Goal: Contribute content: Contribute content

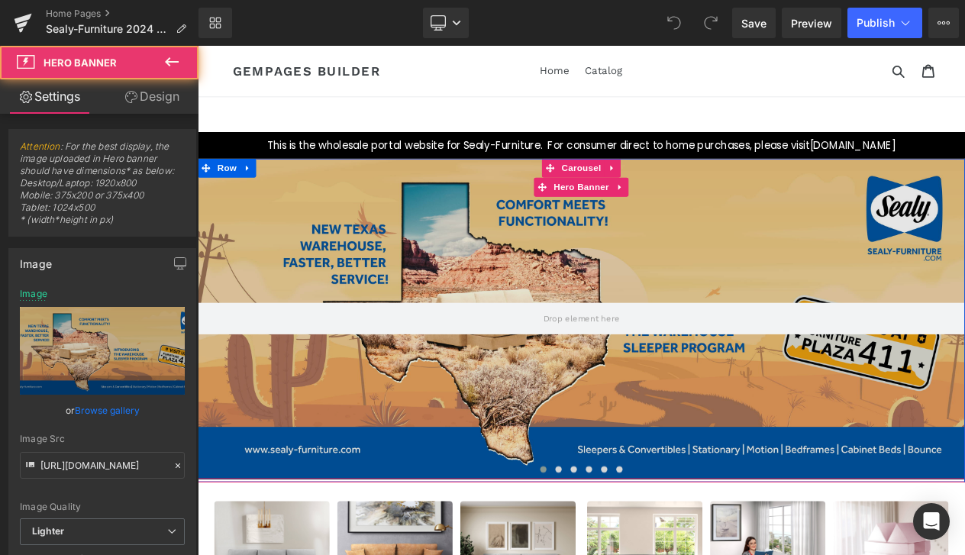
click at [393, 418] on div at bounding box center [660, 374] width 924 height 385
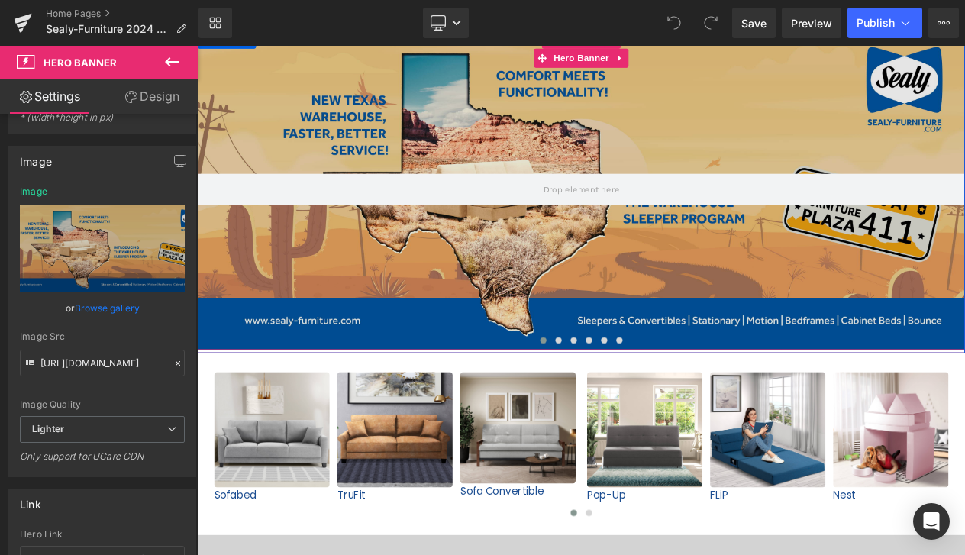
scroll to position [156, 0]
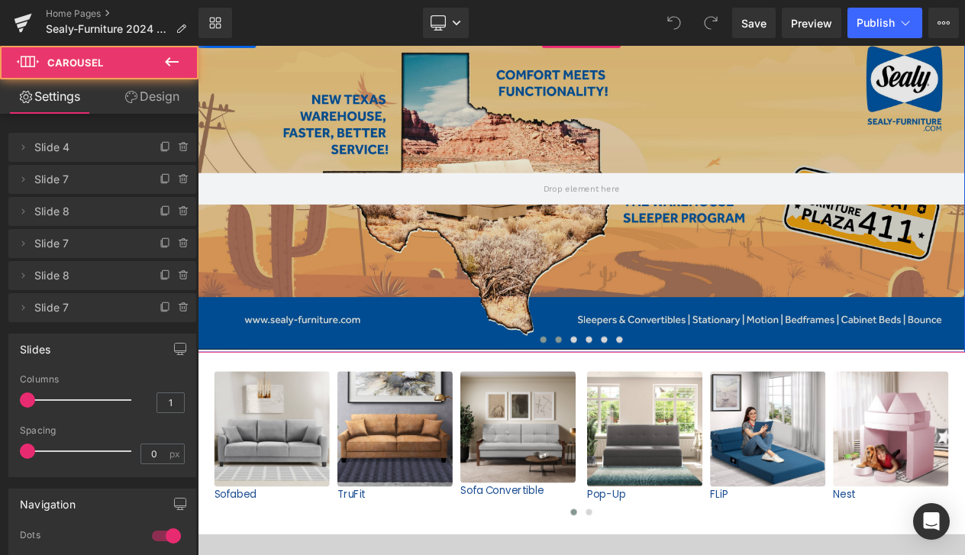
click at [626, 394] on button at bounding box center [632, 399] width 18 height 15
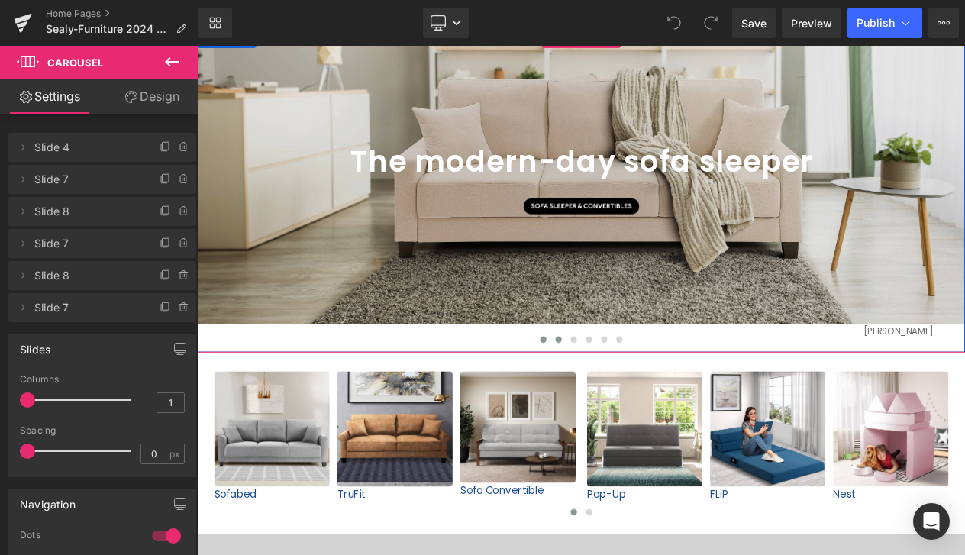
click at [614, 398] on span at bounding box center [614, 399] width 8 height 8
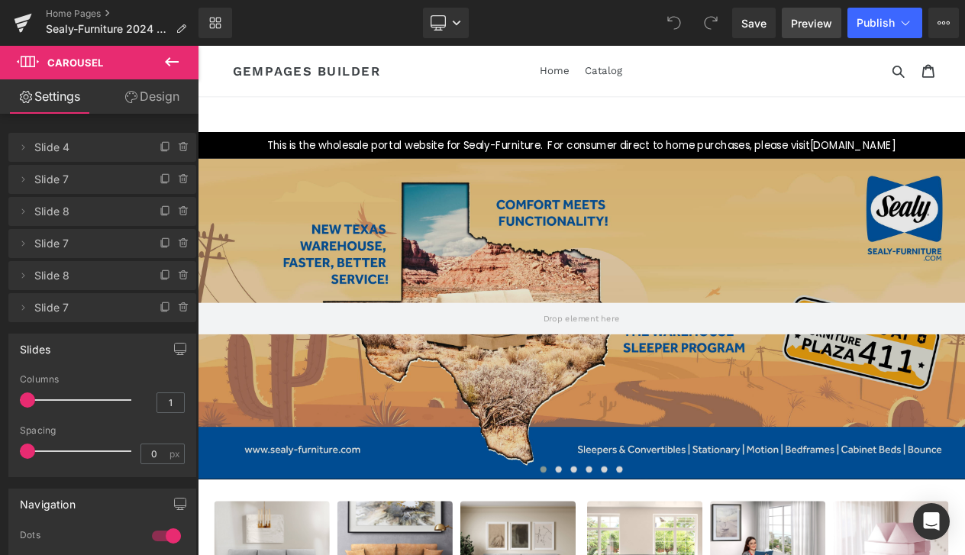
scroll to position [0, 0]
click at [810, 33] on link "Preview" at bounding box center [812, 23] width 60 height 31
click at [911, 29] on icon at bounding box center [905, 22] width 15 height 15
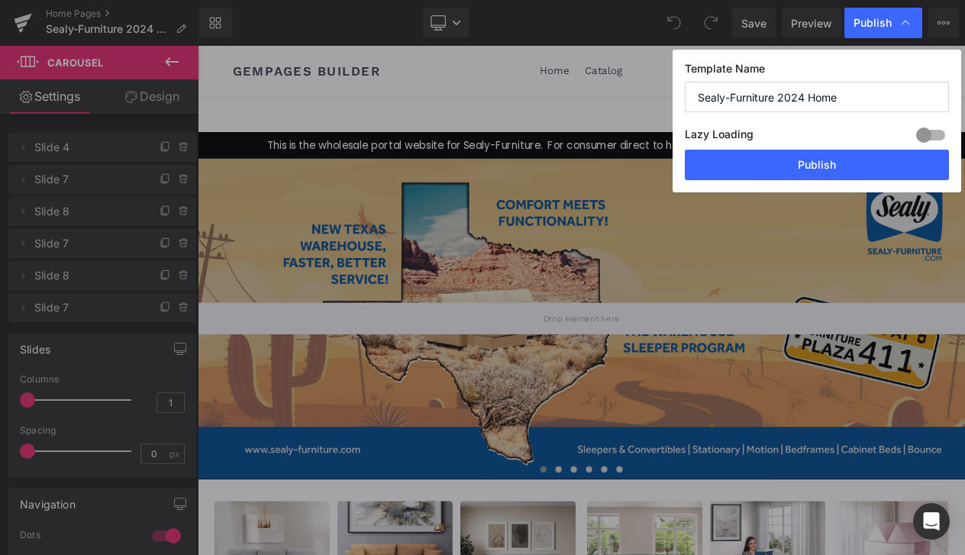
click at [911, 29] on icon at bounding box center [905, 22] width 15 height 15
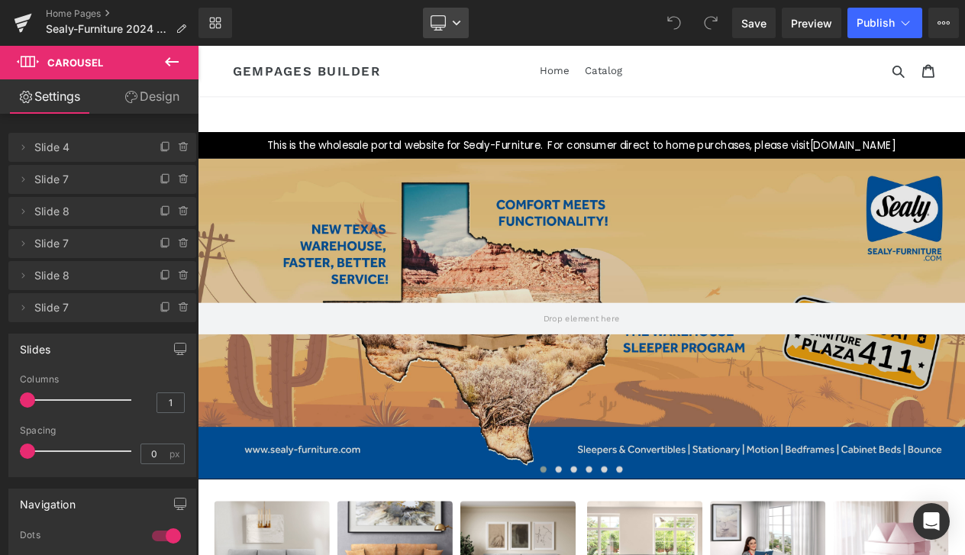
click at [443, 21] on icon at bounding box center [437, 22] width 15 height 15
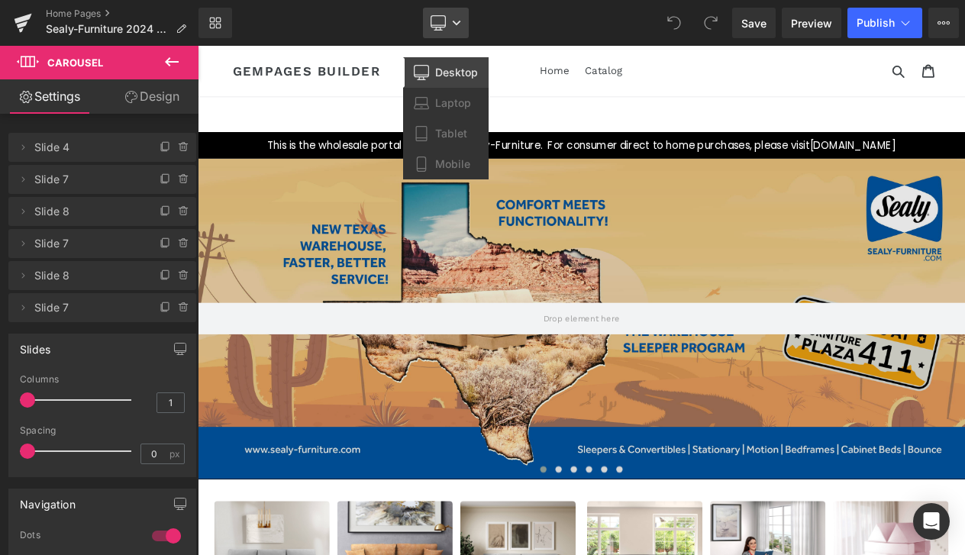
click at [443, 21] on icon at bounding box center [437, 22] width 15 height 15
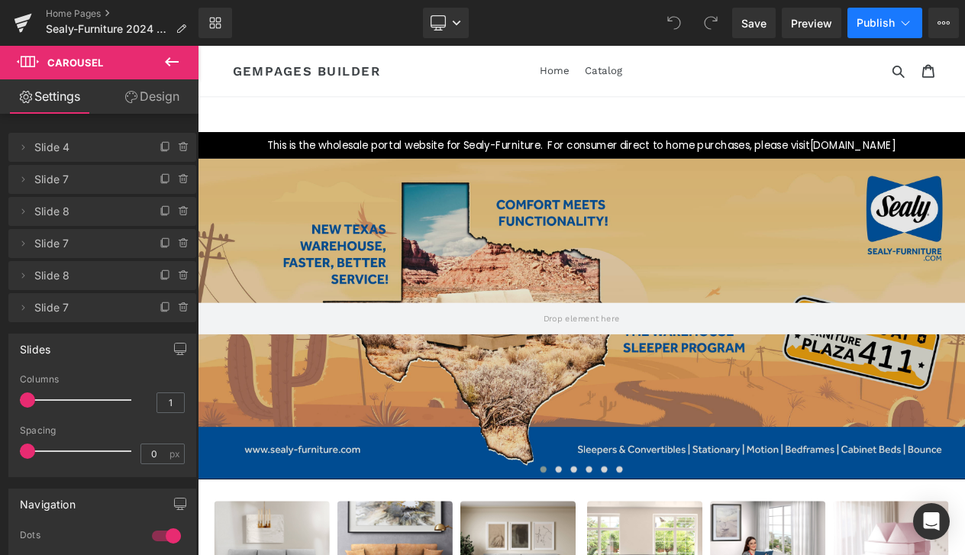
click at [896, 29] on button "Publish" at bounding box center [884, 23] width 75 height 31
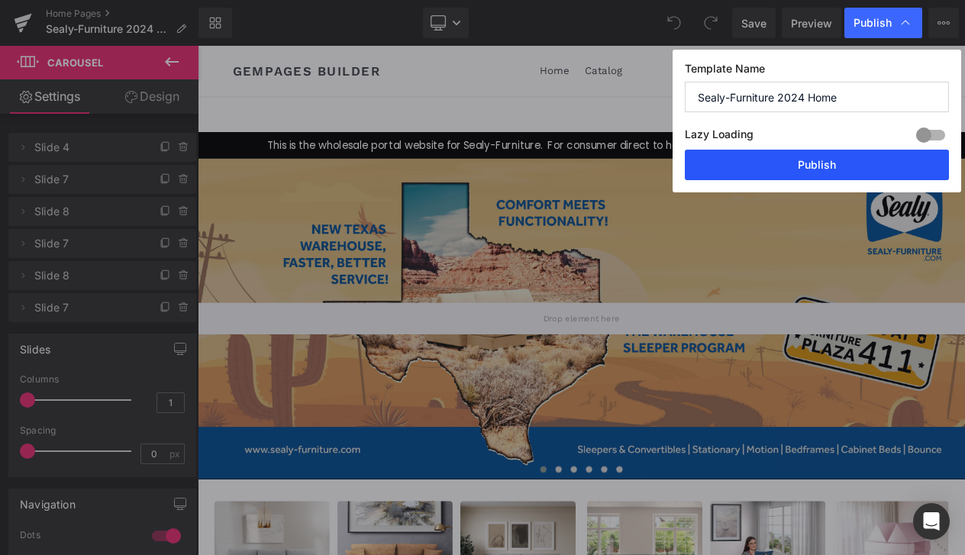
click at [875, 158] on button "Publish" at bounding box center [817, 165] width 264 height 31
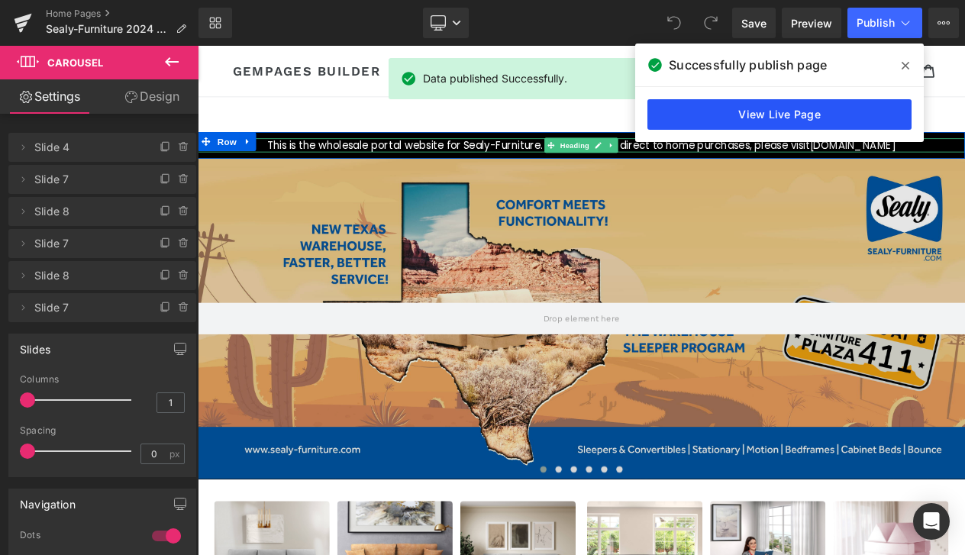
click at [856, 117] on link "View Live Page" at bounding box center [779, 114] width 264 height 31
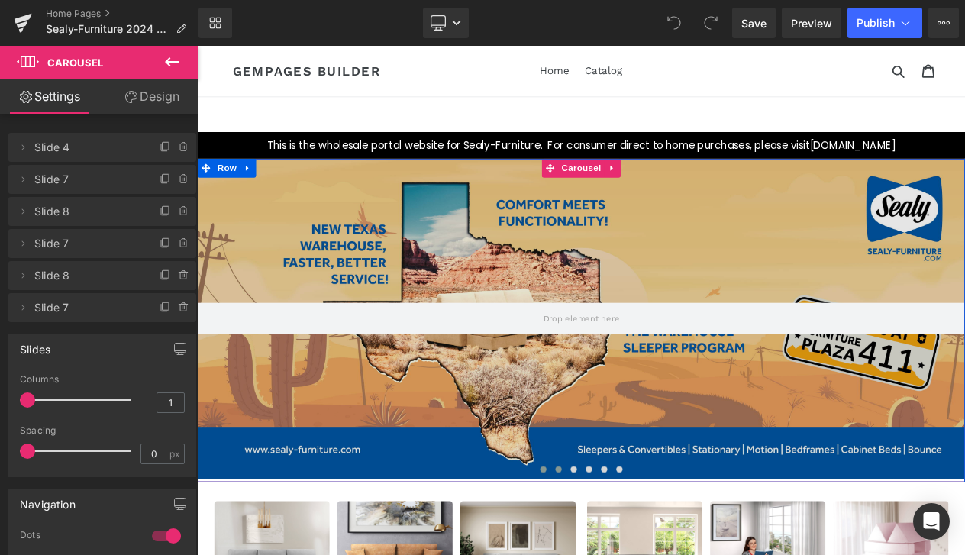
click at [629, 554] on span at bounding box center [632, 556] width 8 height 8
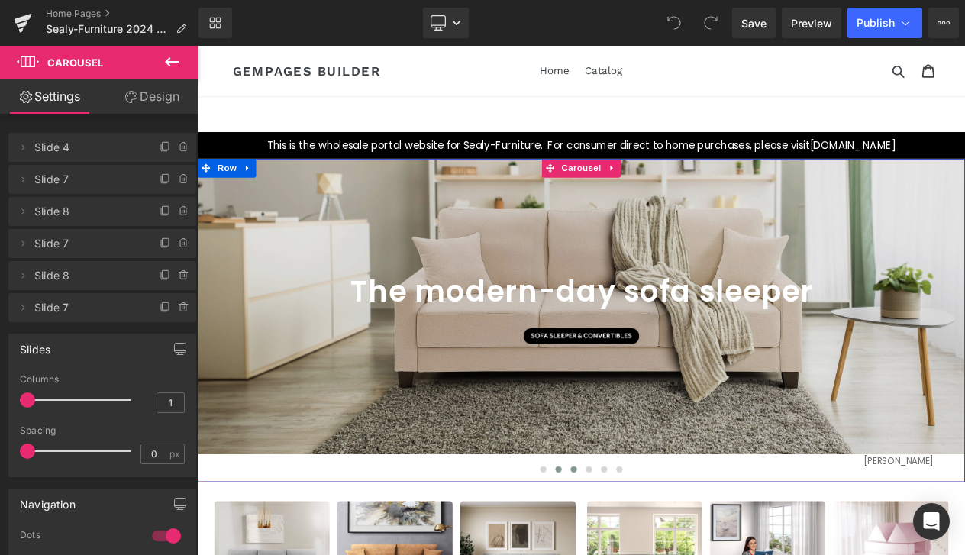
click at [646, 554] on span at bounding box center [650, 556] width 8 height 8
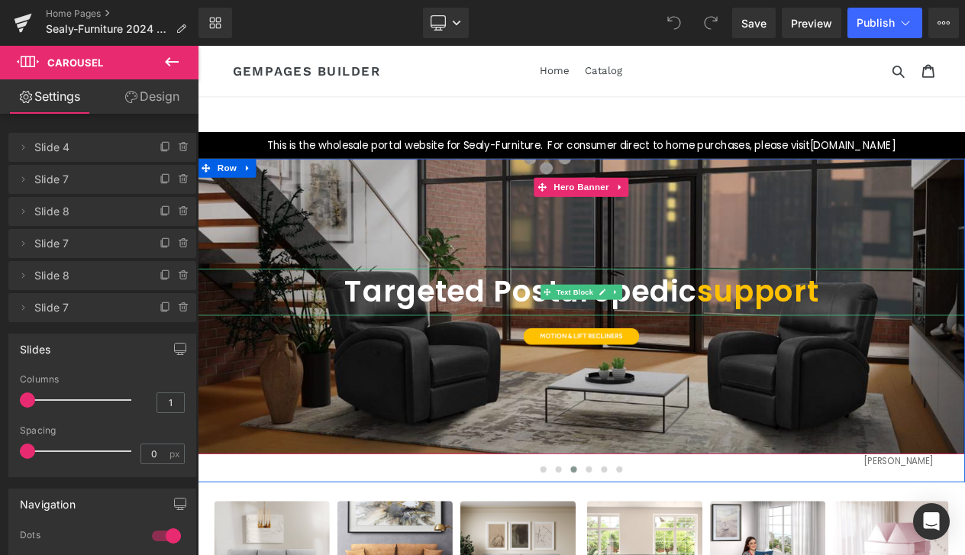
click at [649, 334] on span "Text Block" at bounding box center [651, 342] width 50 height 18
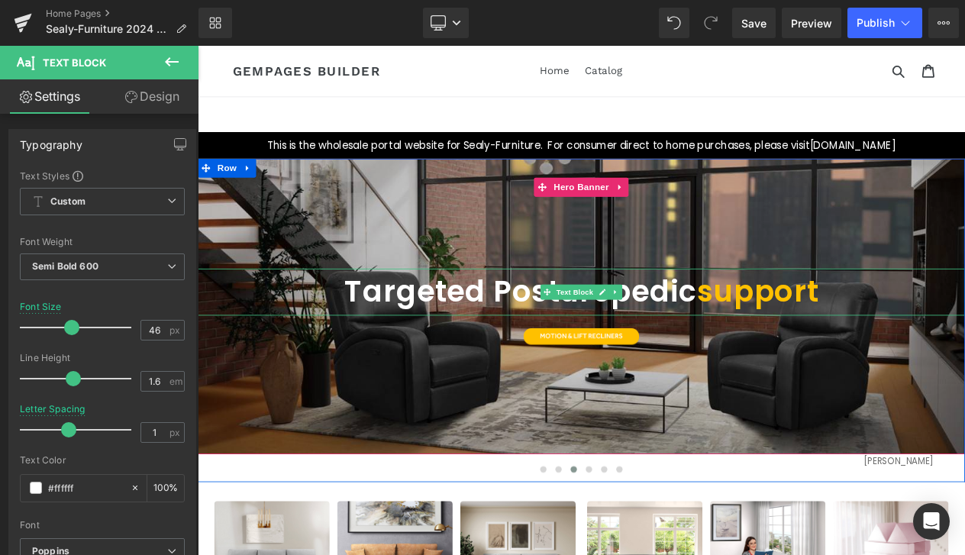
click at [765, 340] on p "Targeted Posturepedic support" at bounding box center [660, 342] width 924 height 56
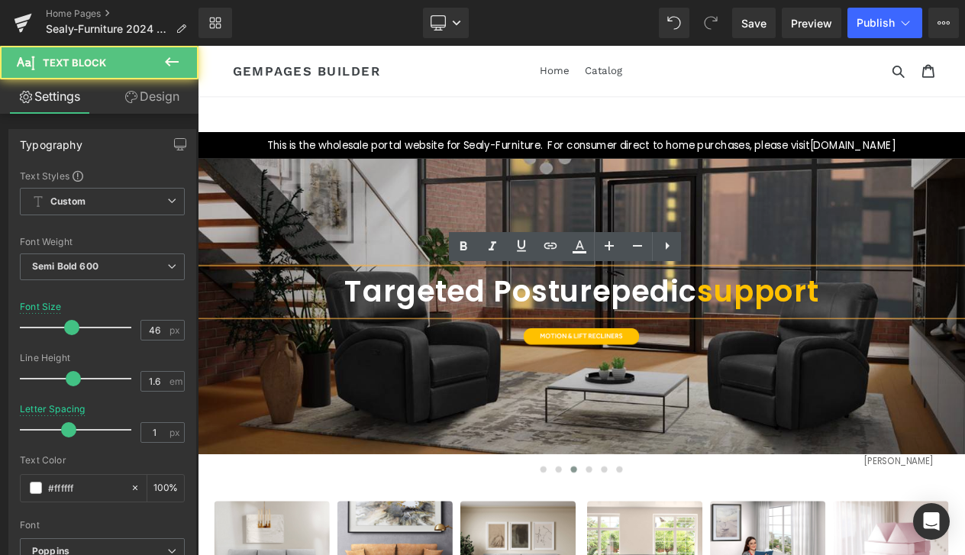
click at [792, 342] on p "Targeted Posturepedic support" at bounding box center [660, 342] width 924 height 56
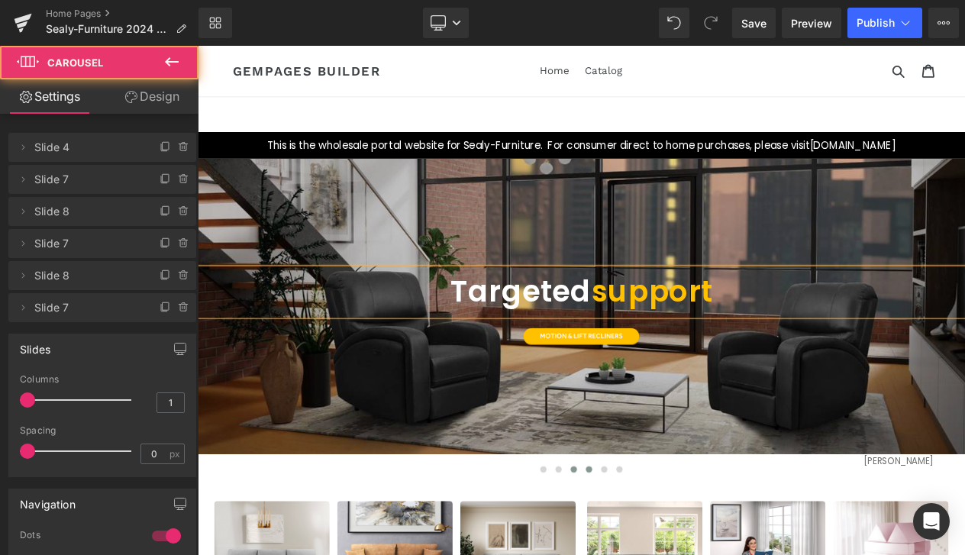
click at [669, 554] on button at bounding box center [668, 555] width 18 height 15
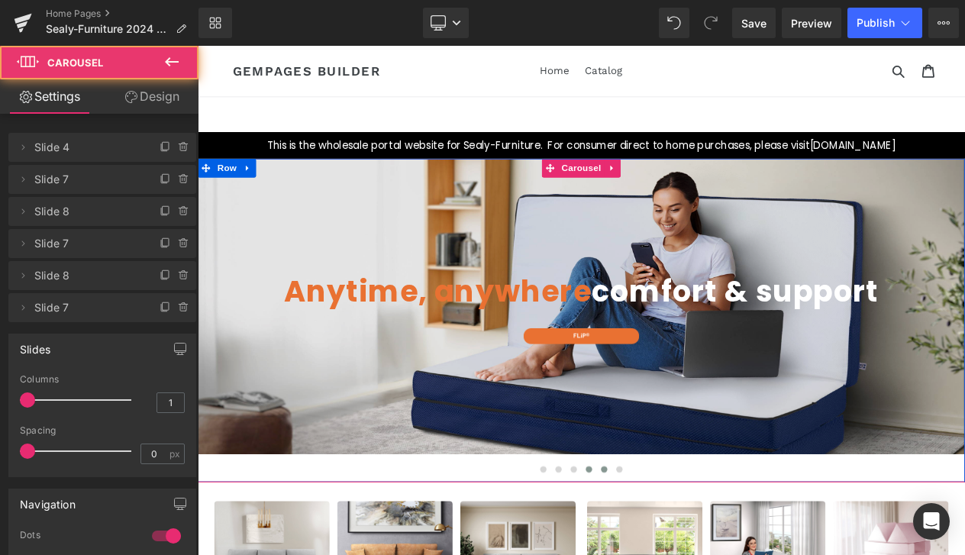
click at [683, 554] on span at bounding box center [687, 556] width 8 height 8
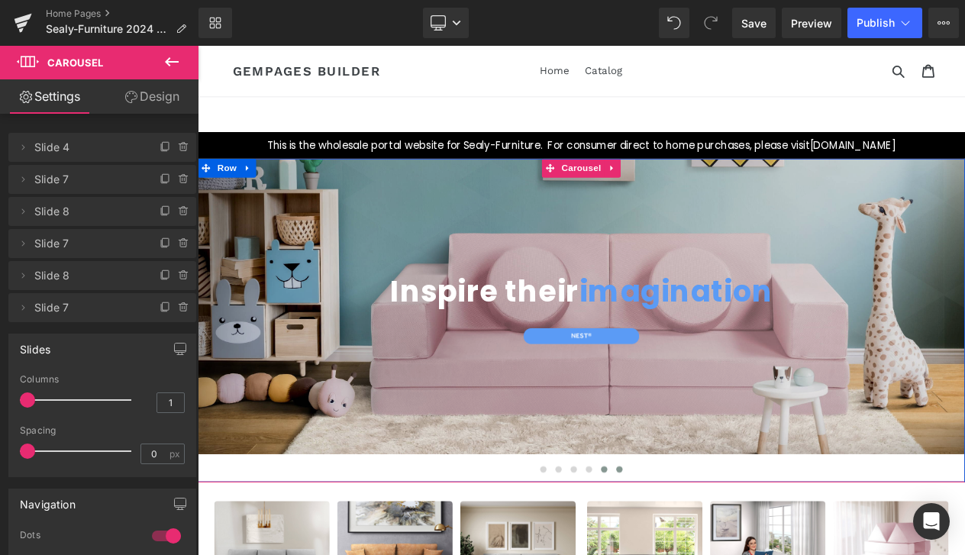
click at [701, 554] on span at bounding box center [705, 556] width 8 height 8
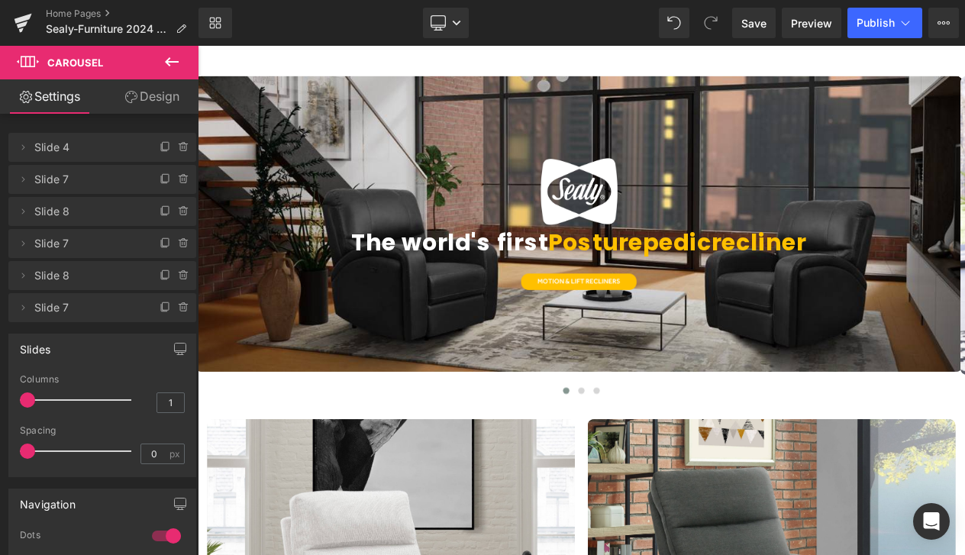
scroll to position [3018, 0]
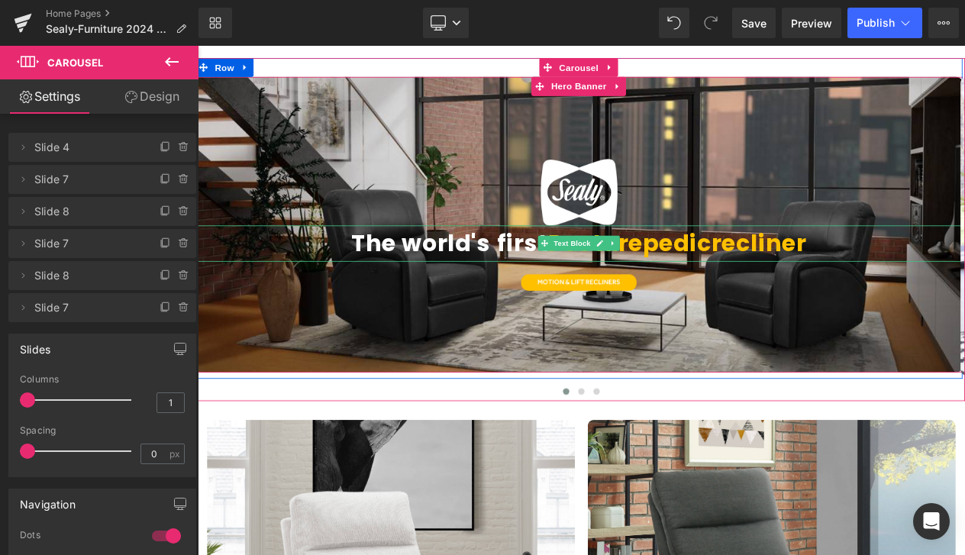
click at [814, 281] on span "Posturepedic" at bounding box center [718, 283] width 196 height 39
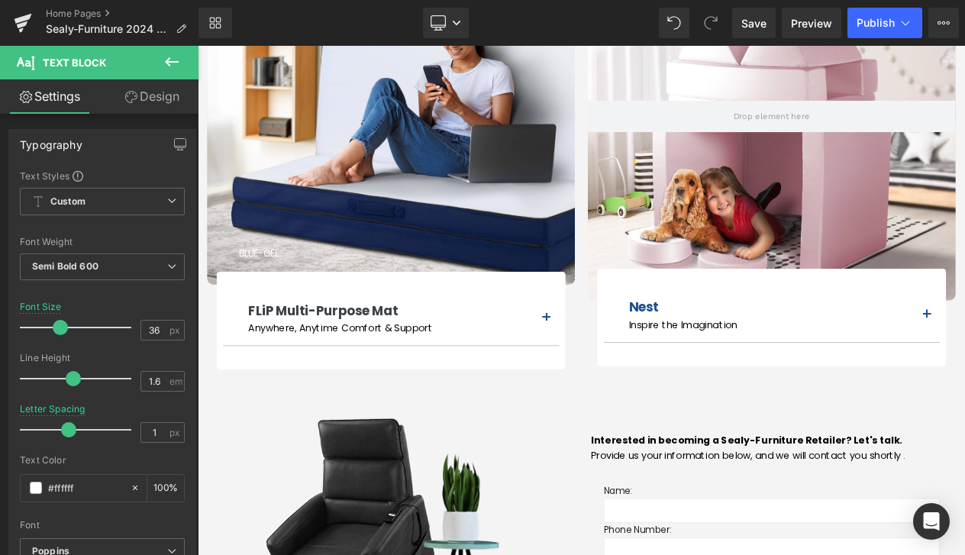
scroll to position [5908, 0]
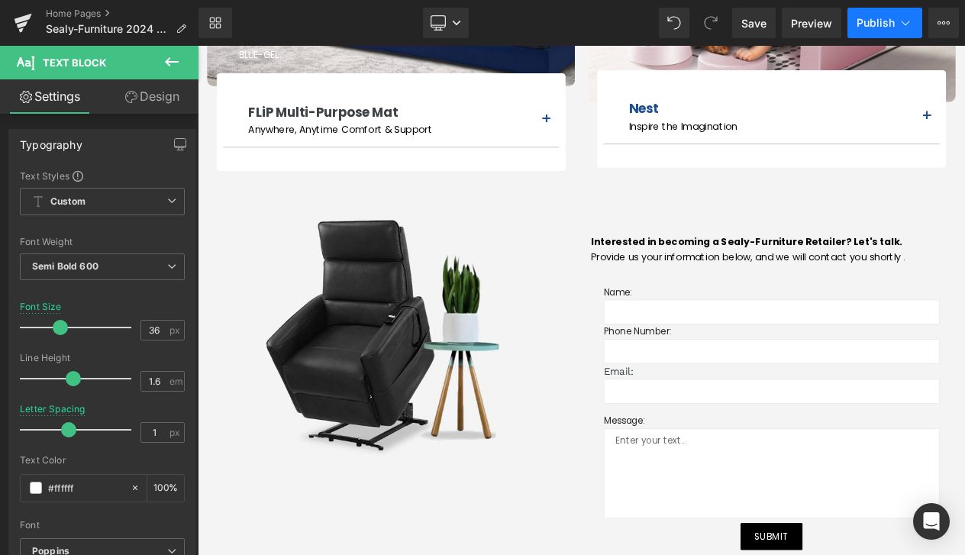
click at [900, 23] on icon at bounding box center [905, 22] width 15 height 15
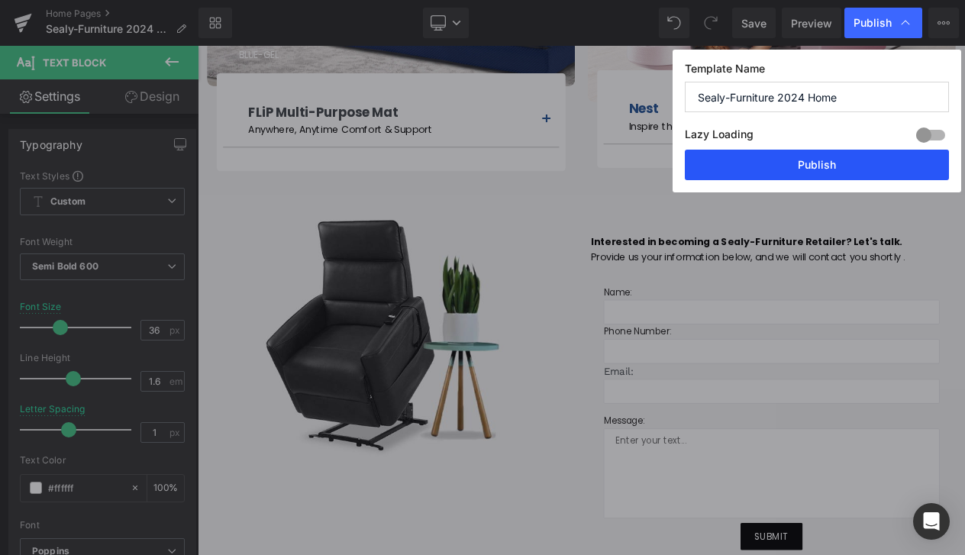
click at [885, 156] on button "Publish" at bounding box center [817, 165] width 264 height 31
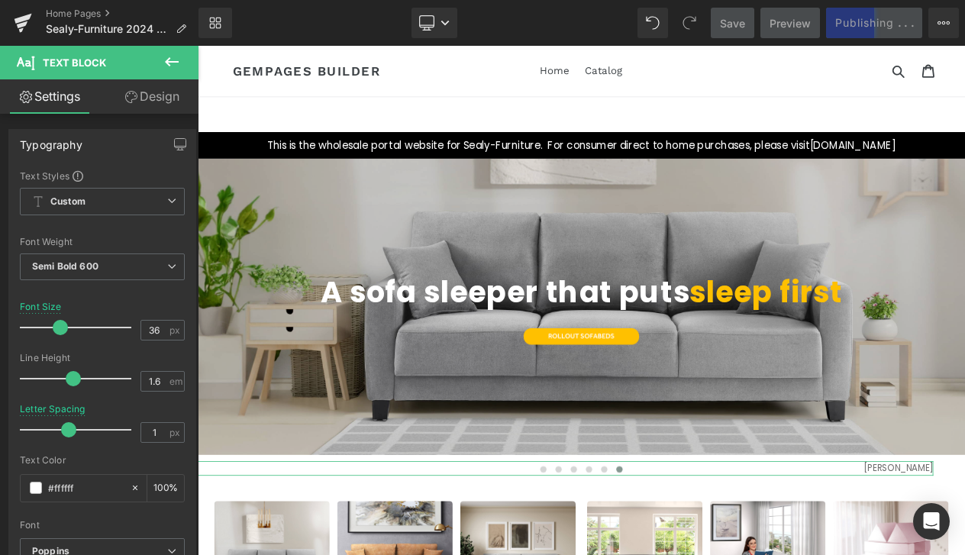
scroll to position [0, 0]
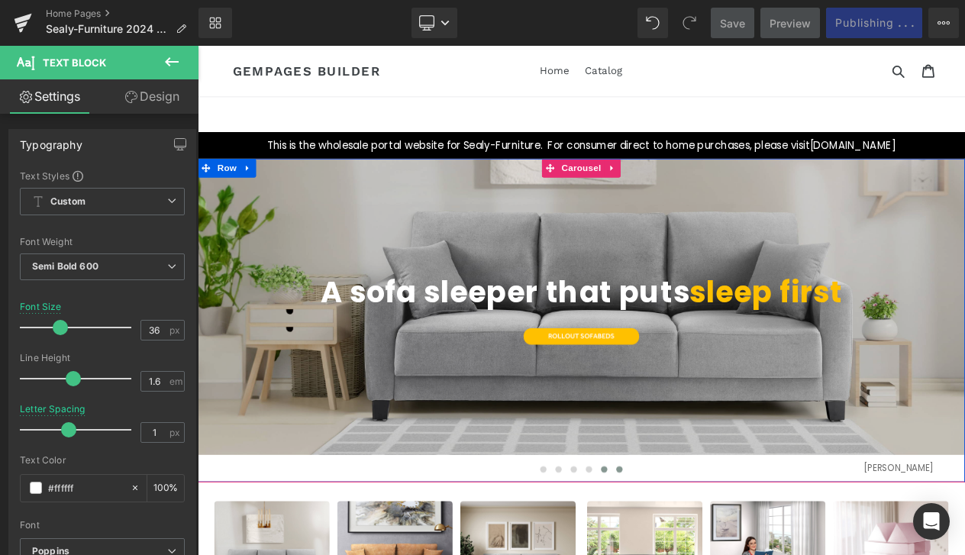
click at [683, 554] on span at bounding box center [687, 556] width 8 height 8
